Goal: Information Seeking & Learning: Learn about a topic

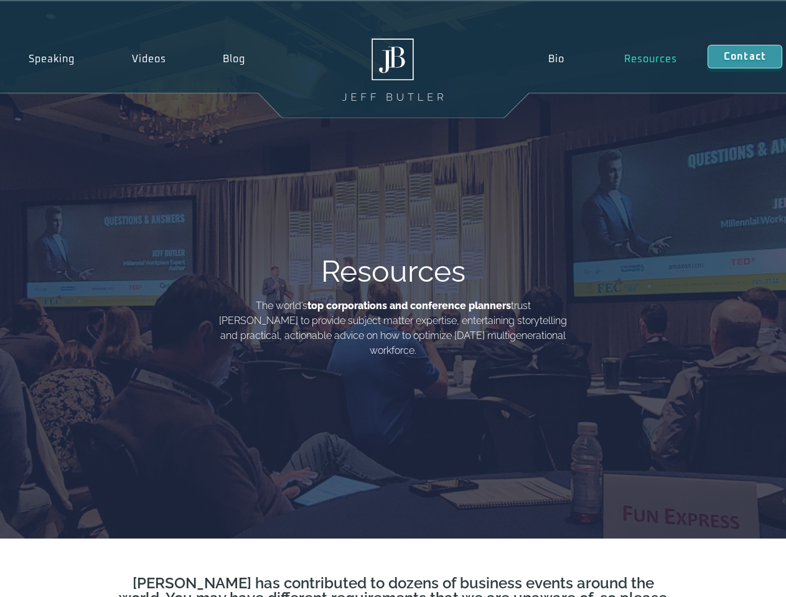
click at [393, 299] on div "Resources The world’s top corporations and conference planners trust [PERSON_NA…" at bounding box center [393, 270] width 355 height 177
